Goal: Navigation & Orientation: Find specific page/section

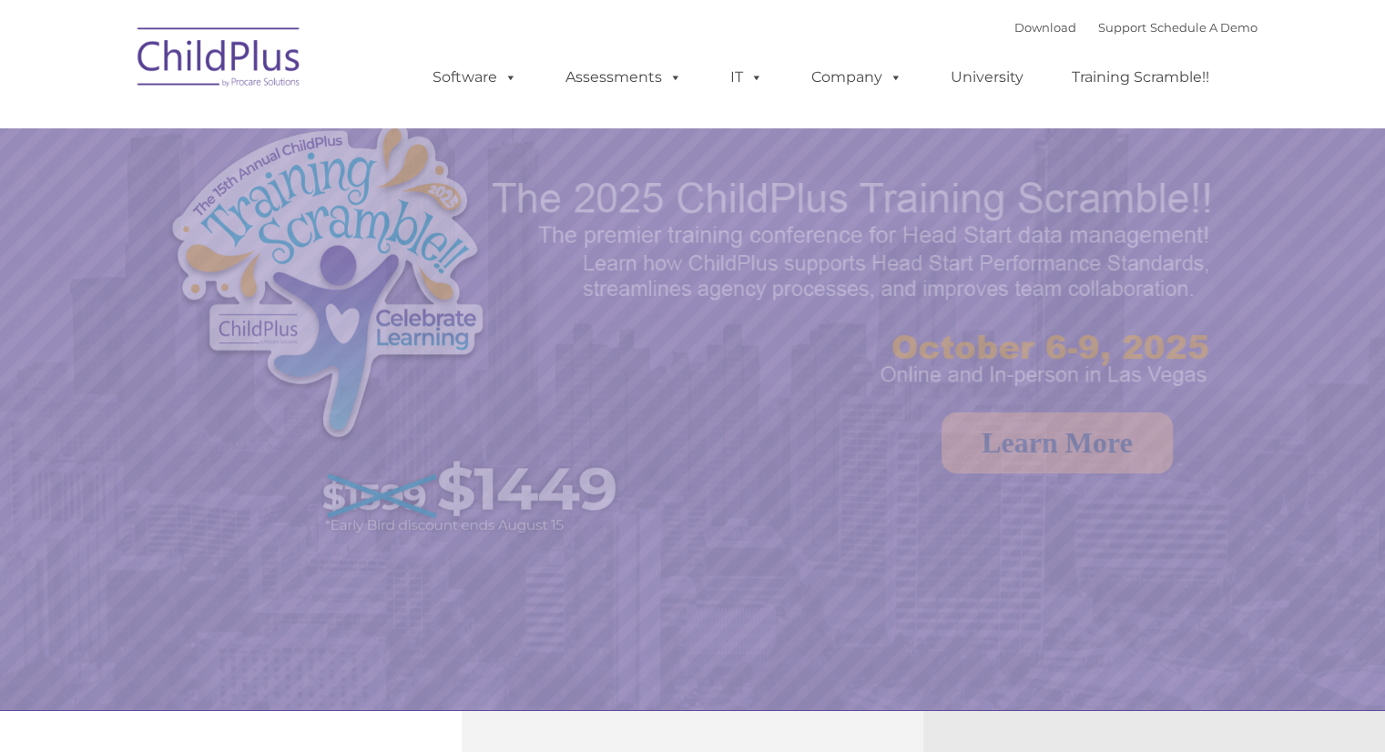
select select "MEDIUM"
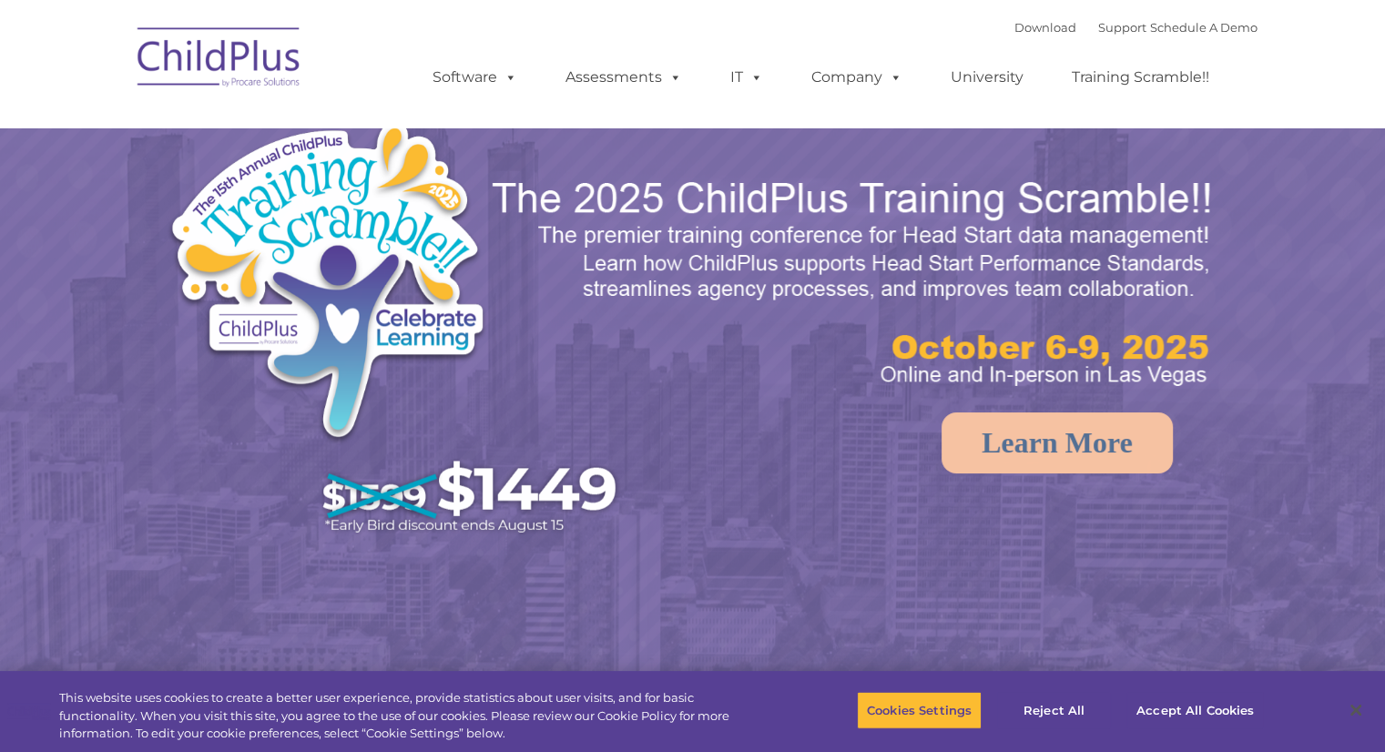
select select "MEDIUM"
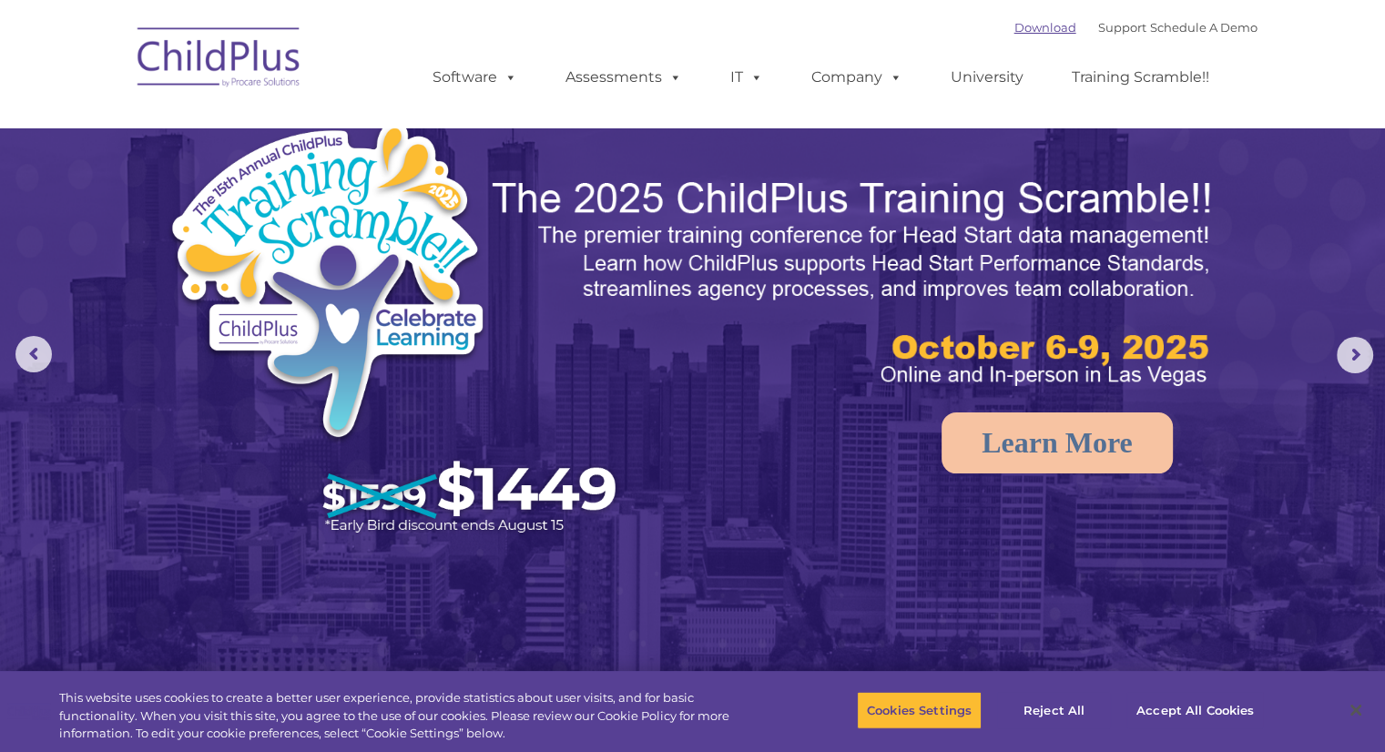
click at [1014, 25] on link "Download" at bounding box center [1045, 27] width 62 height 15
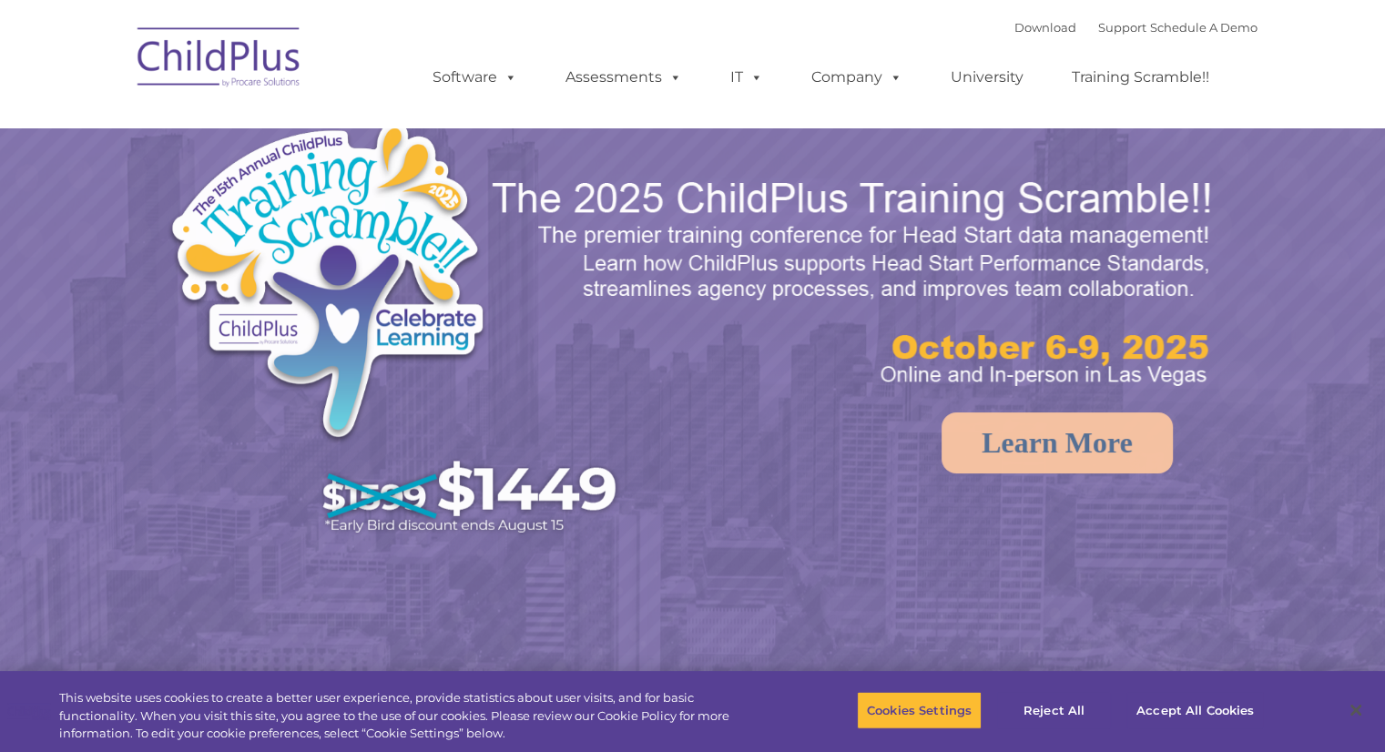
select select "MEDIUM"
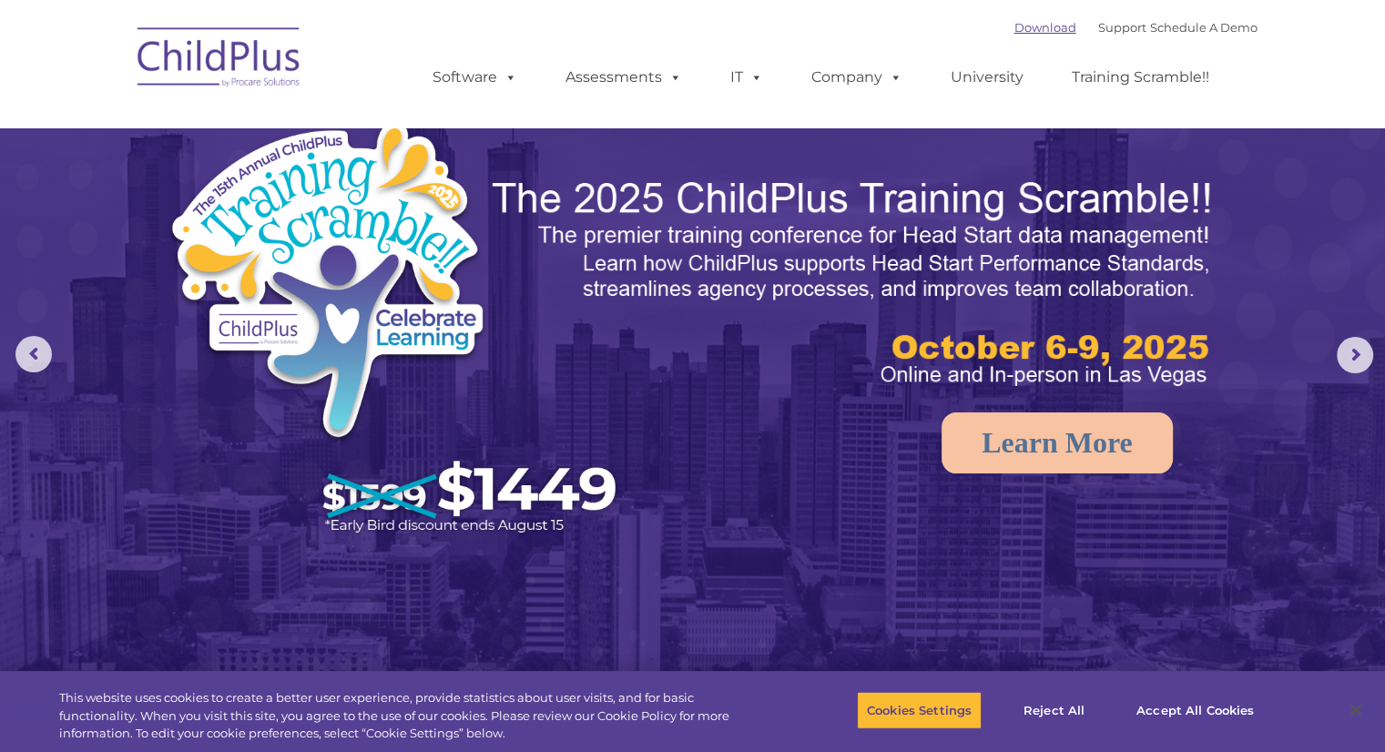
click at [1014, 34] on link "Download" at bounding box center [1045, 27] width 62 height 15
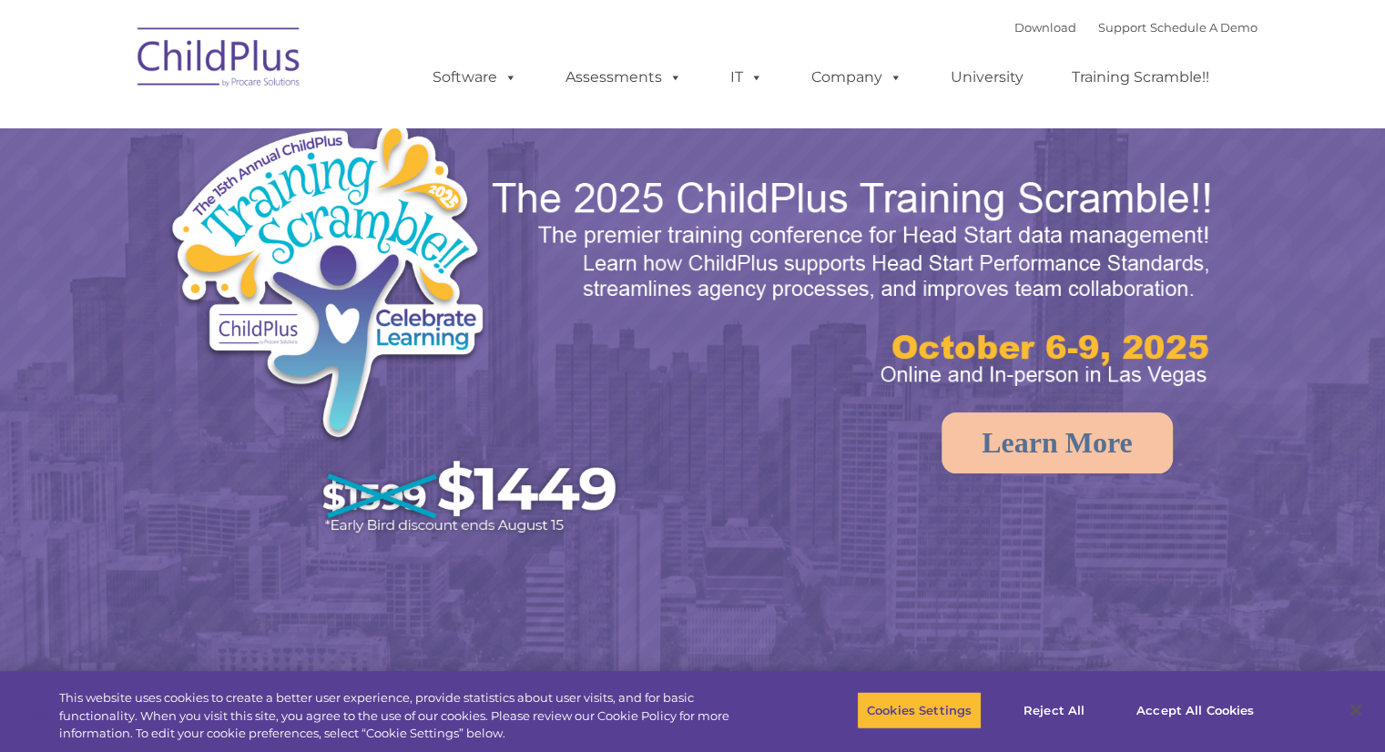
select select "MEDIUM"
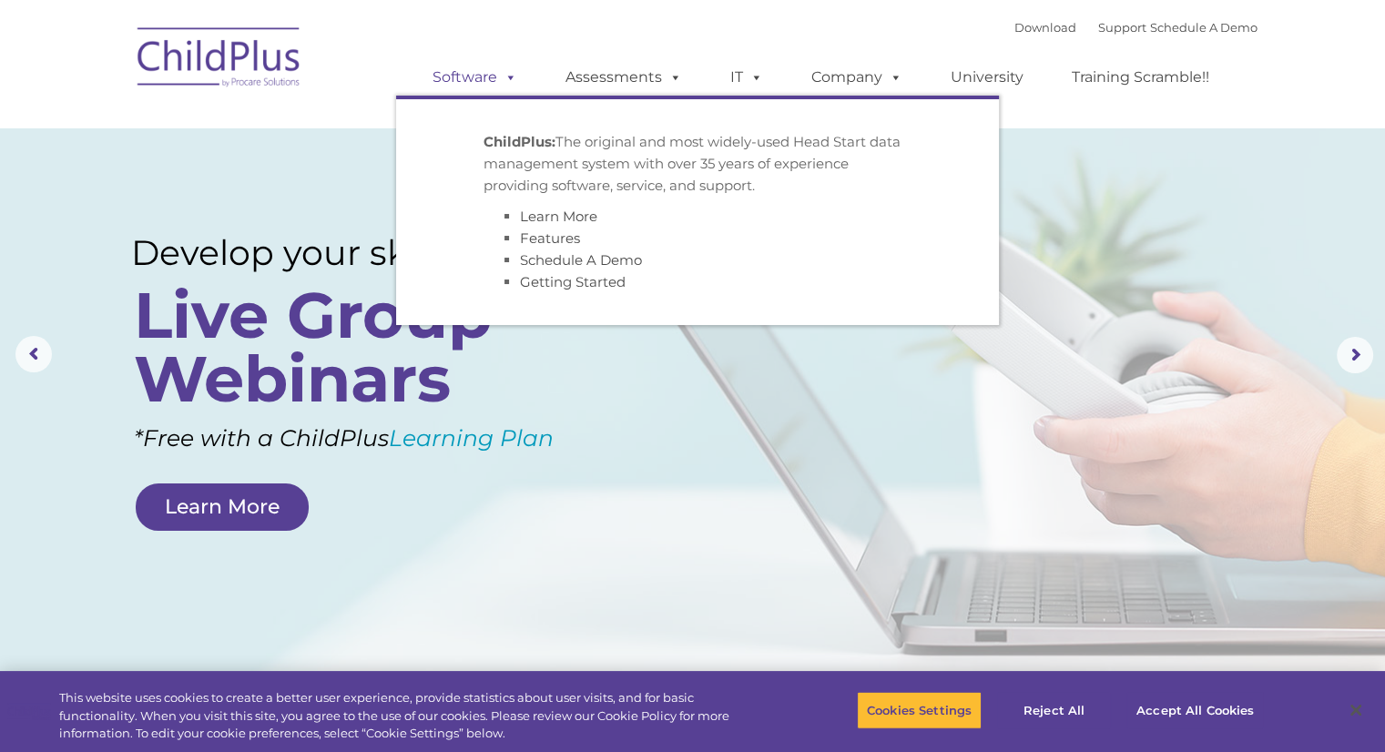
click at [464, 83] on link "Software" at bounding box center [474, 77] width 121 height 36
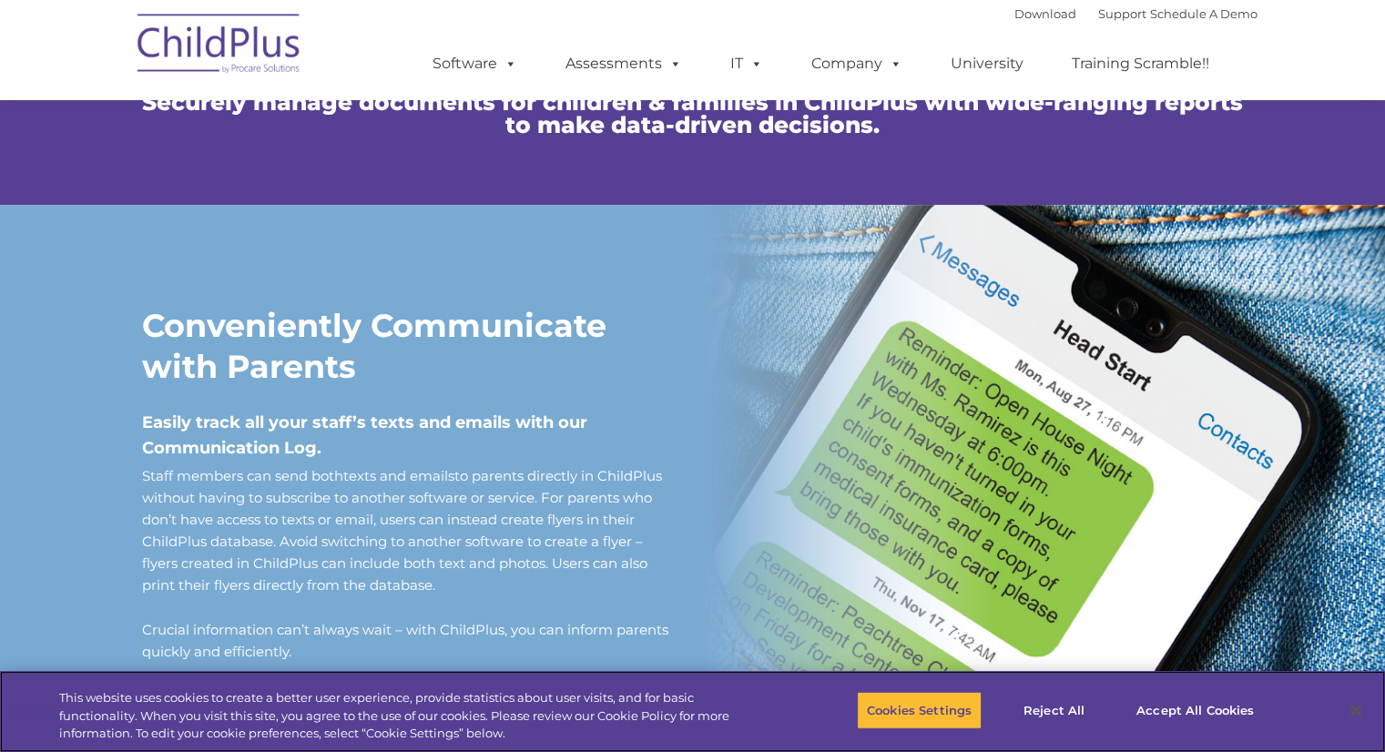
scroll to position [1107, 0]
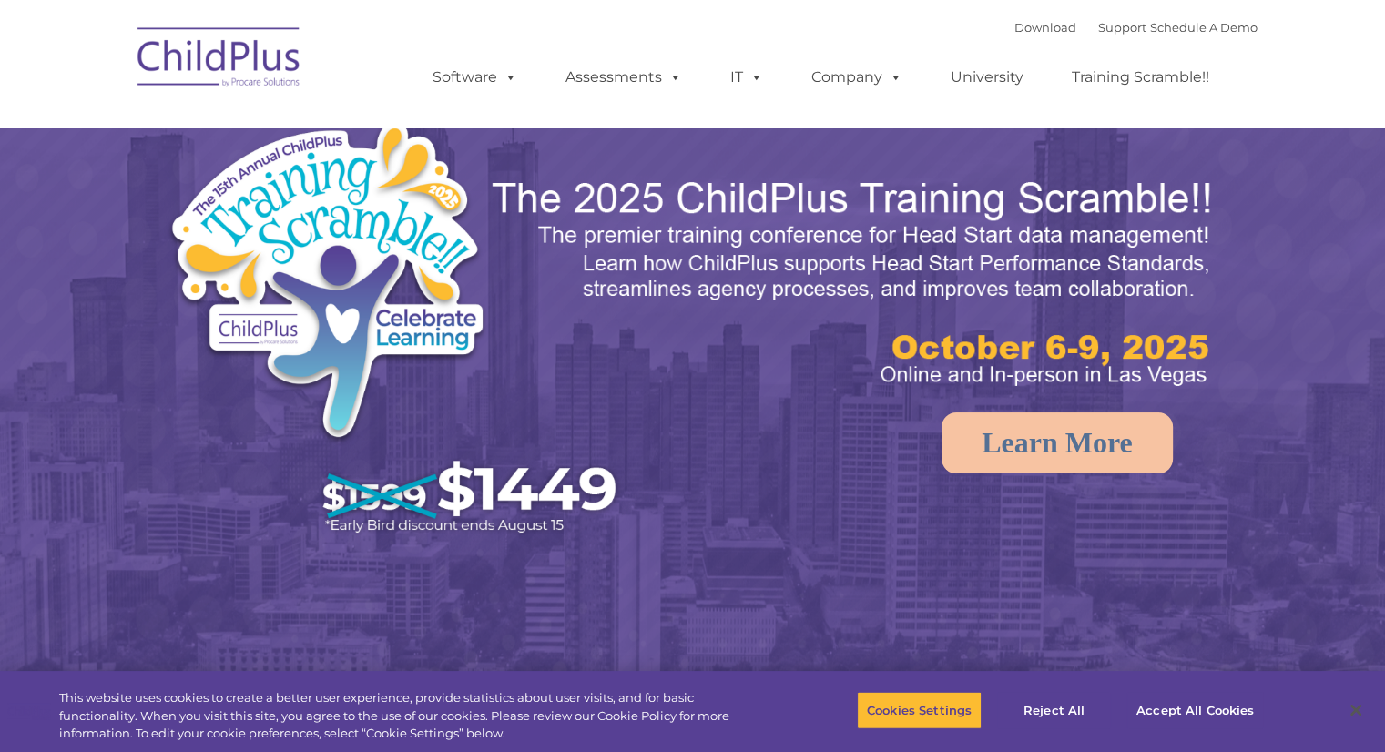
select select "MEDIUM"
